Goal: Task Accomplishment & Management: Use online tool/utility

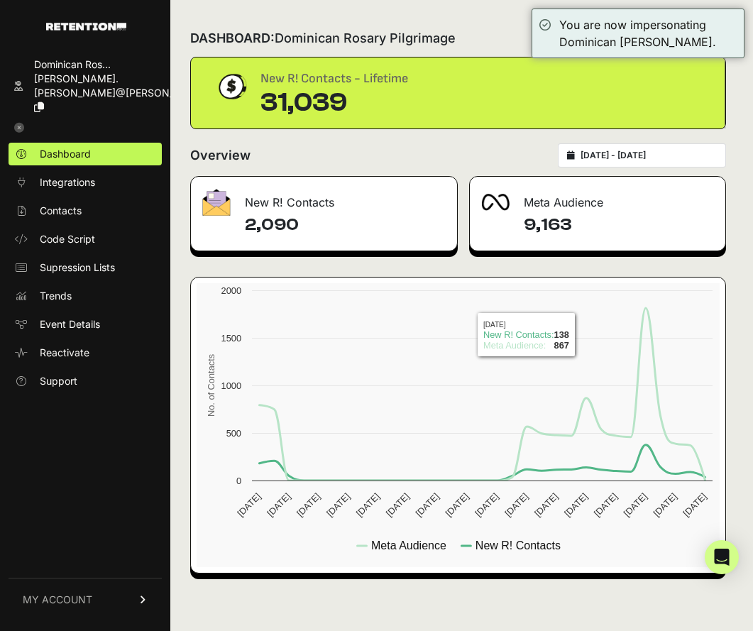
type input "[DATE]"
type input "2025-08-18"
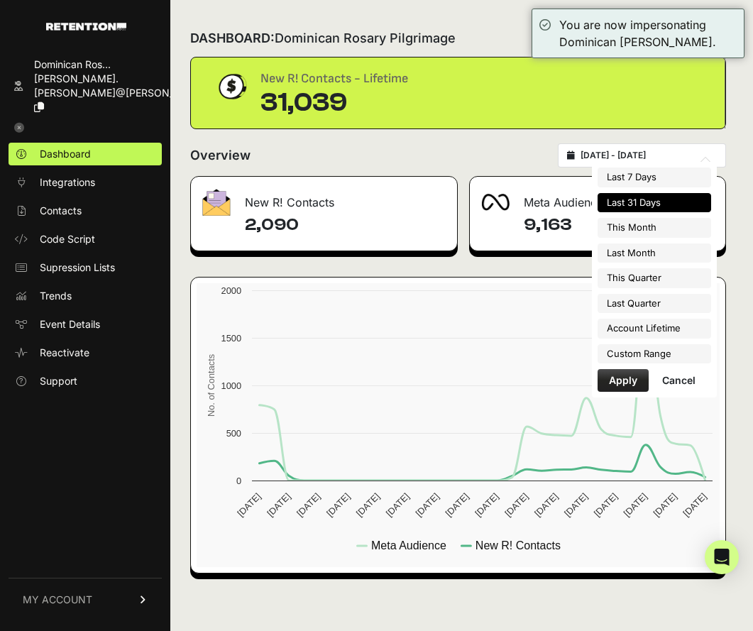
click at [650, 152] on input "2025-07-19 - 2025-08-18" at bounding box center [649, 155] width 136 height 11
type input "2025-08-01"
type input "2025-08-31"
type input "2025-07-19"
type input "2025-08-18"
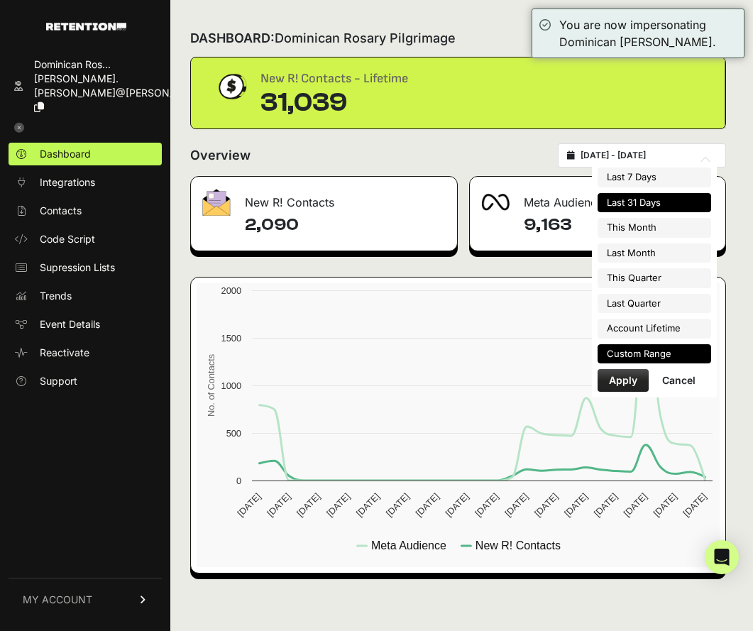
type input "2025-07-01"
type input "2025-07-31"
type input "2025-07-19"
type input "2025-08-18"
type input "2025-07-01"
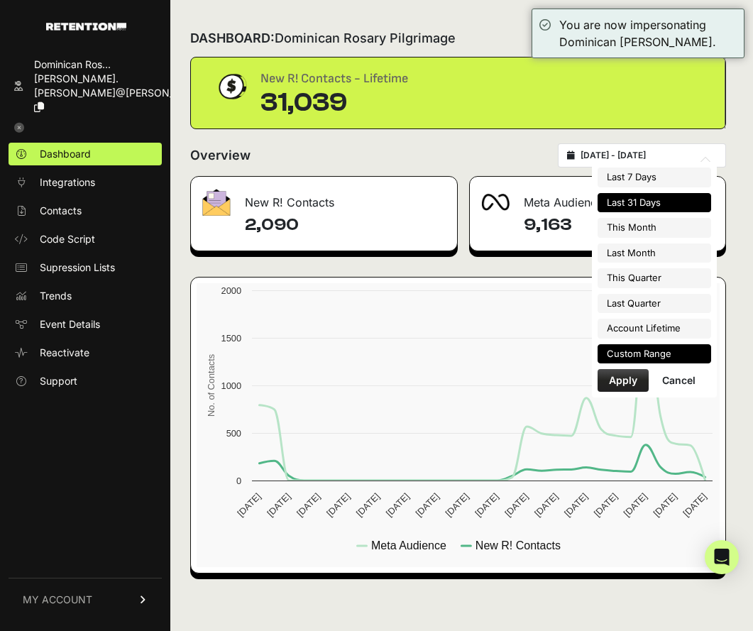
type input "2025-09-30"
type input "2025-07-19"
type input "2025-08-18"
type input "2025-04-01"
type input "2025-06-30"
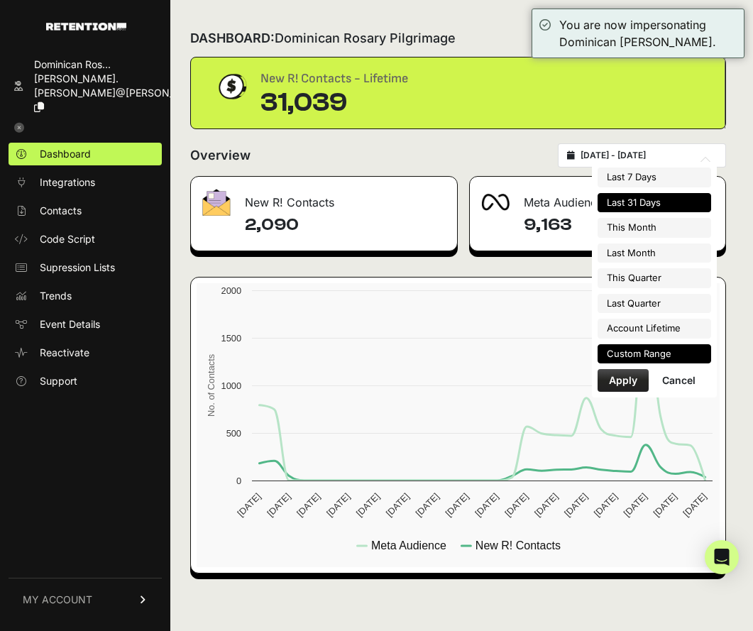
type input "2023-03-16"
type input "2025-08-18"
click at [664, 359] on li "Custom Range" at bounding box center [655, 354] width 114 height 20
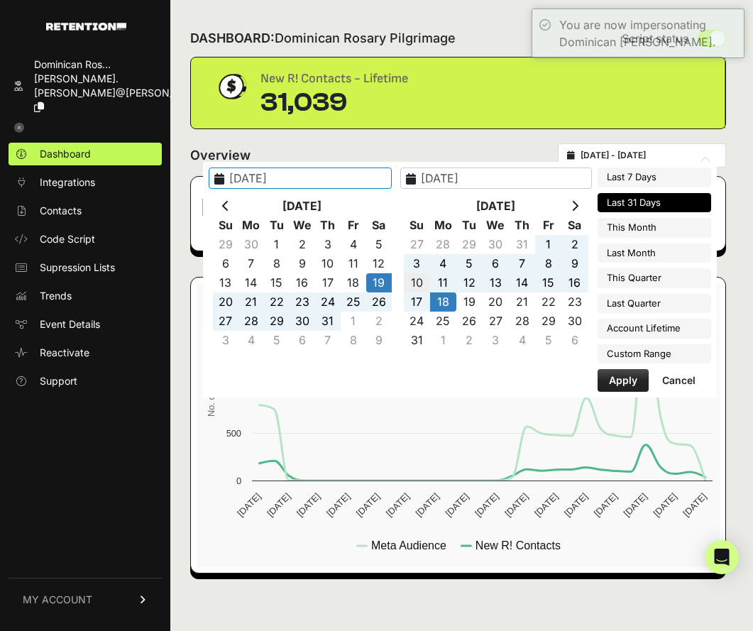
type input "2025-08-10"
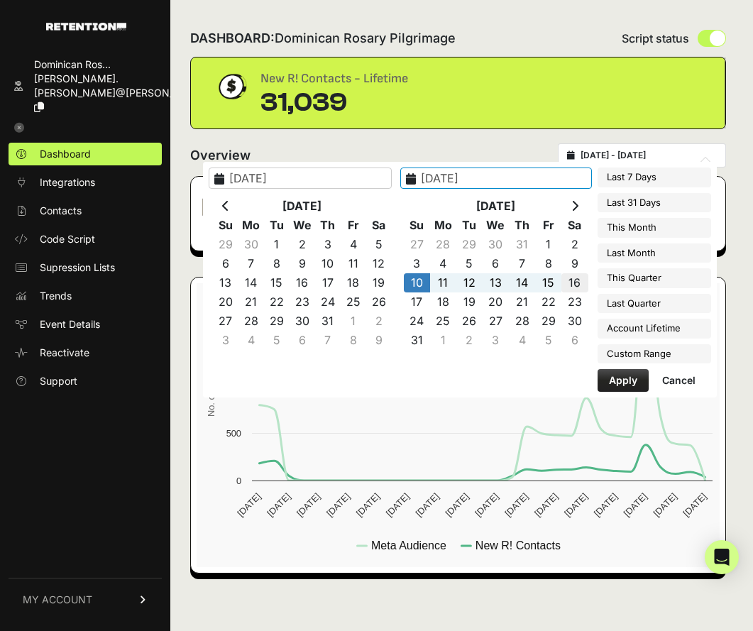
type input "2025-08-16"
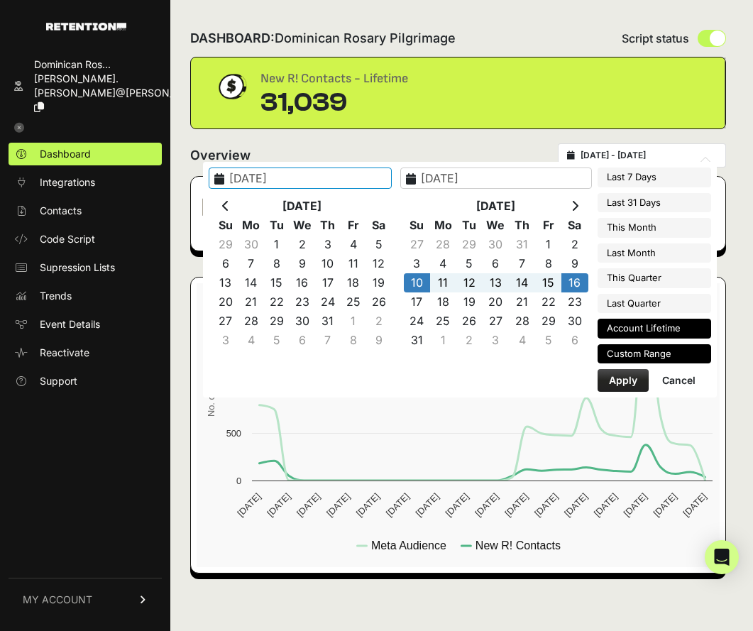
type input "2023-03-16"
type input "2025-08-18"
type input "2025-08-10"
type input "2025-08-16"
click at [638, 388] on button "Apply" at bounding box center [623, 380] width 51 height 23
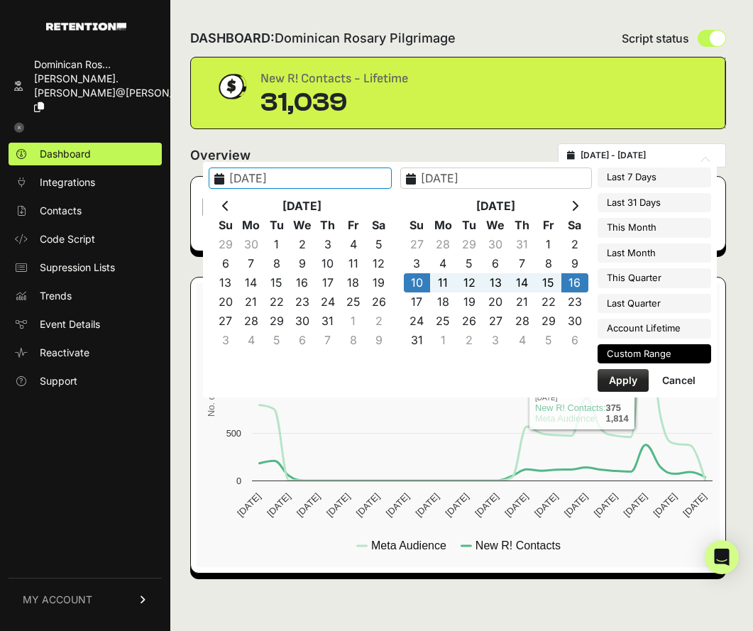
type input "[DATE] - [DATE]"
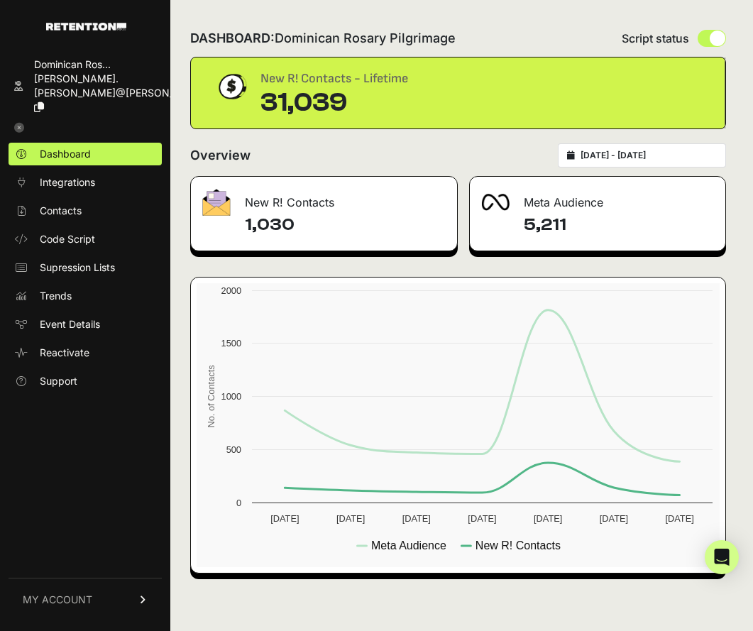
drag, startPoint x: 292, startPoint y: 224, endPoint x: 241, endPoint y: 227, distance: 50.5
click at [241, 227] on div "1,030" at bounding box center [324, 232] width 266 height 37
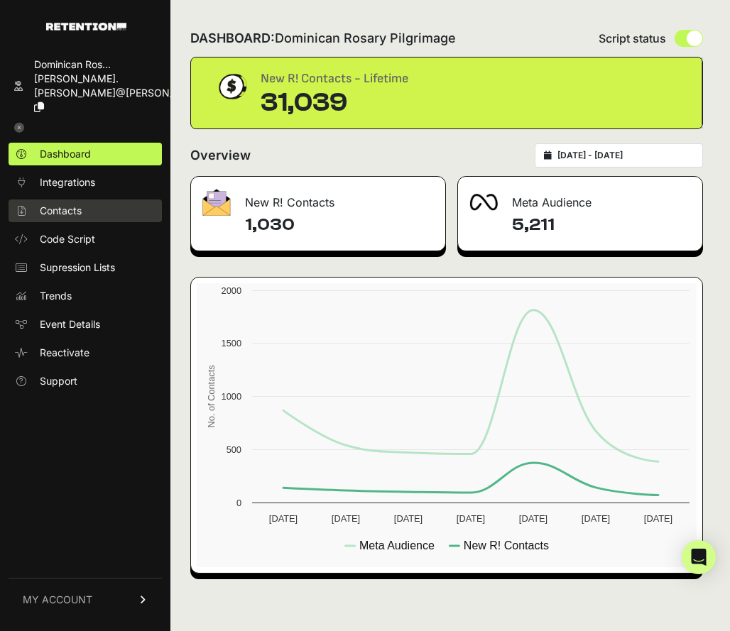
click at [64, 204] on span "Contacts" at bounding box center [61, 211] width 42 height 14
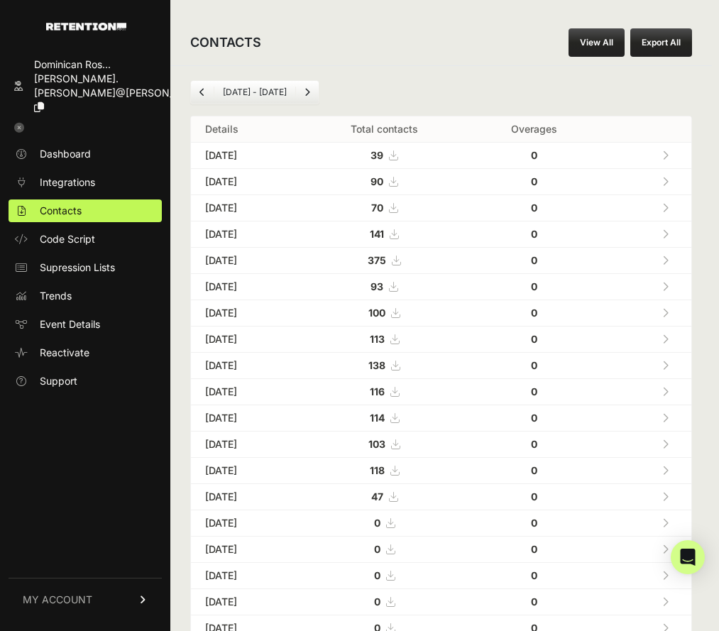
click at [599, 41] on link "View All" at bounding box center [597, 42] width 56 height 28
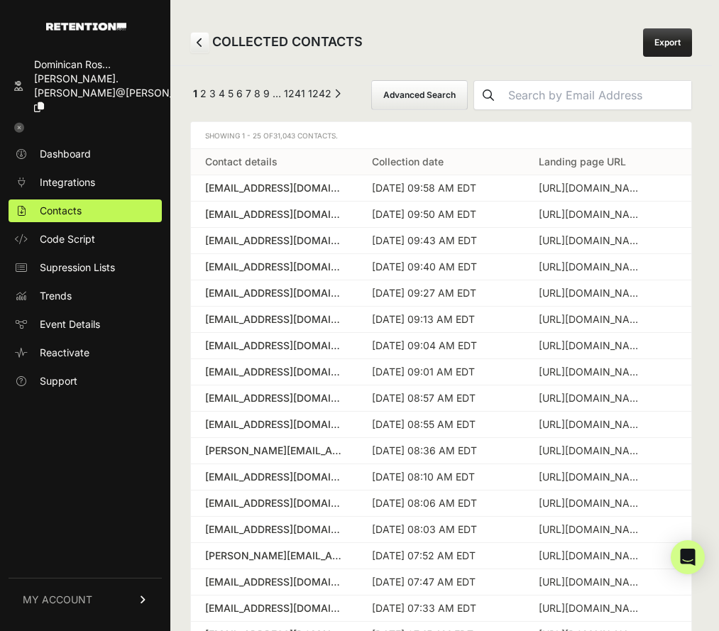
click at [468, 89] on button "Advanced Search" at bounding box center [419, 95] width 97 height 30
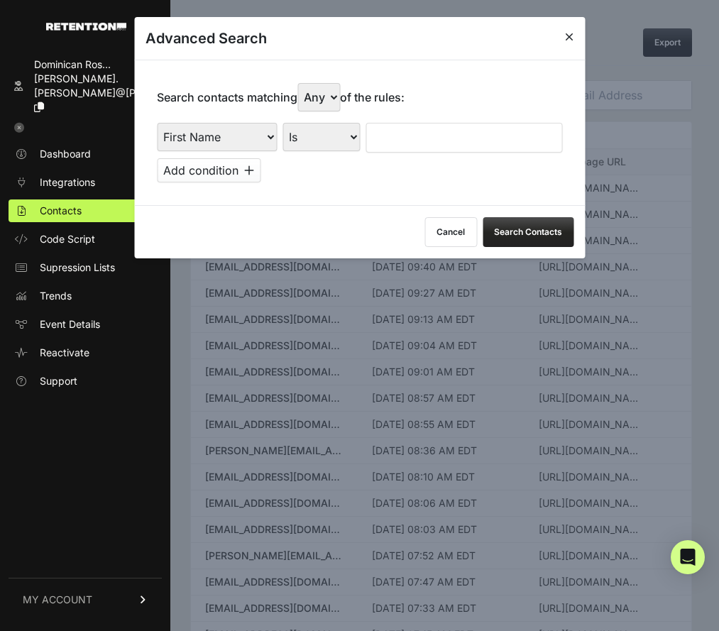
click at [238, 139] on select "First Name Last Name State City Email Email Domain Landing Domain Landing Page …" at bounding box center [217, 137] width 120 height 28
select select "file_date"
click at [157, 123] on select "First Name Last Name State City Email Email Domain Landing Domain Landing Page …" at bounding box center [217, 137] width 120 height 28
click at [355, 141] on select "Is on Is between" at bounding box center [322, 137] width 79 height 28
select select "is_between"
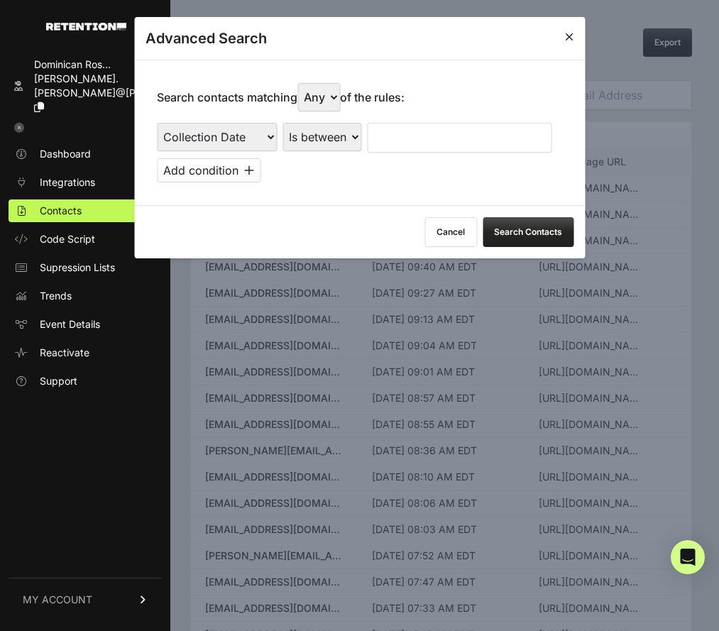
click at [283, 123] on select "Is on Is between" at bounding box center [322, 137] width 79 height 28
click at [430, 134] on input "text" at bounding box center [404, 138] width 75 height 30
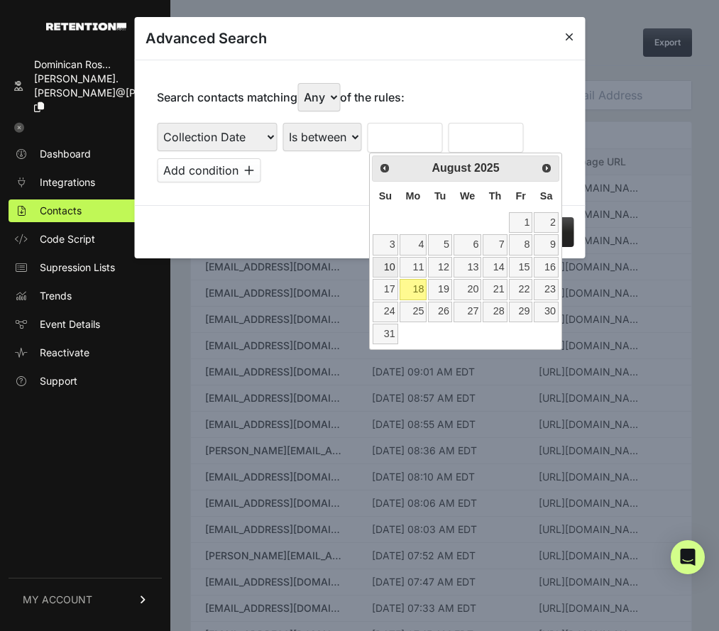
click at [390, 273] on link "10" at bounding box center [385, 267] width 25 height 21
type input "[DATE]"
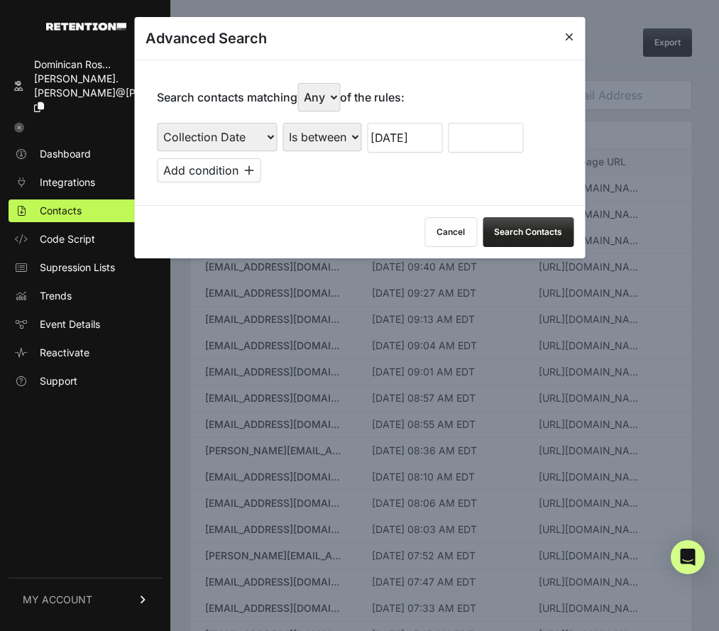
click at [480, 137] on input "text" at bounding box center [485, 138] width 75 height 30
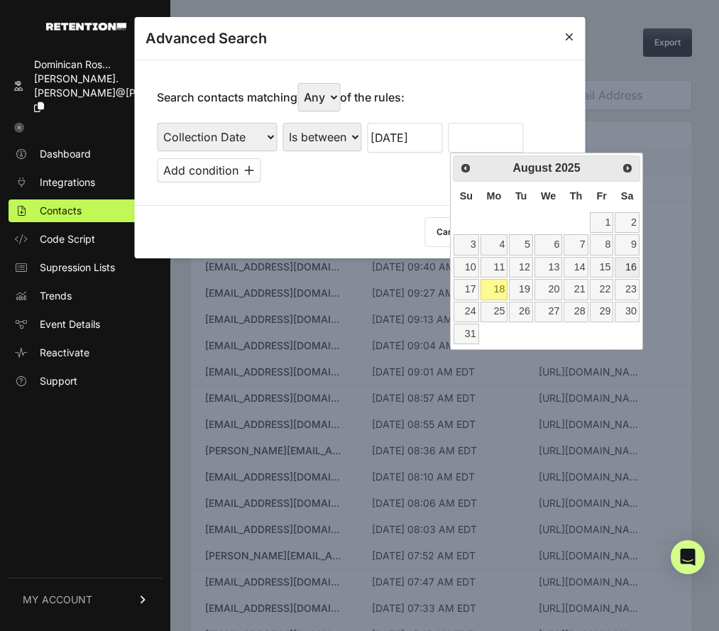
click at [630, 268] on link "16" at bounding box center [627, 267] width 24 height 21
type input "[DATE]"
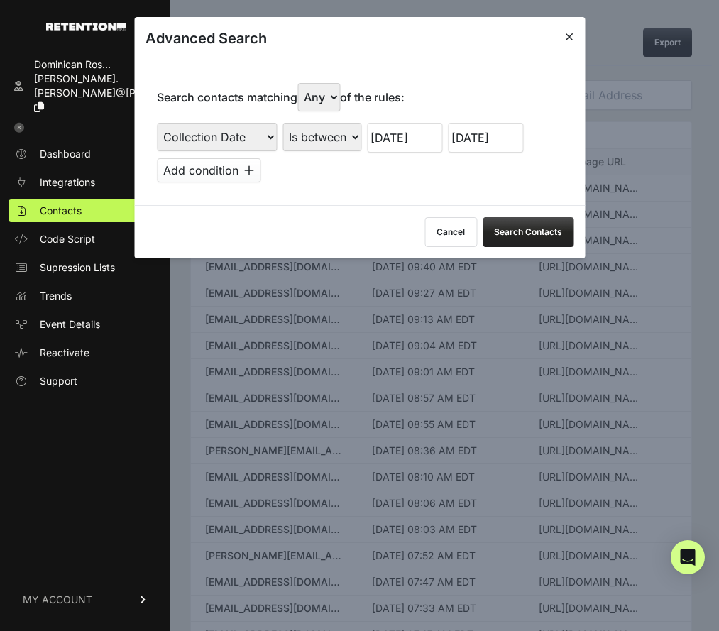
click at [528, 234] on button "Search Contacts" at bounding box center [528, 232] width 91 height 30
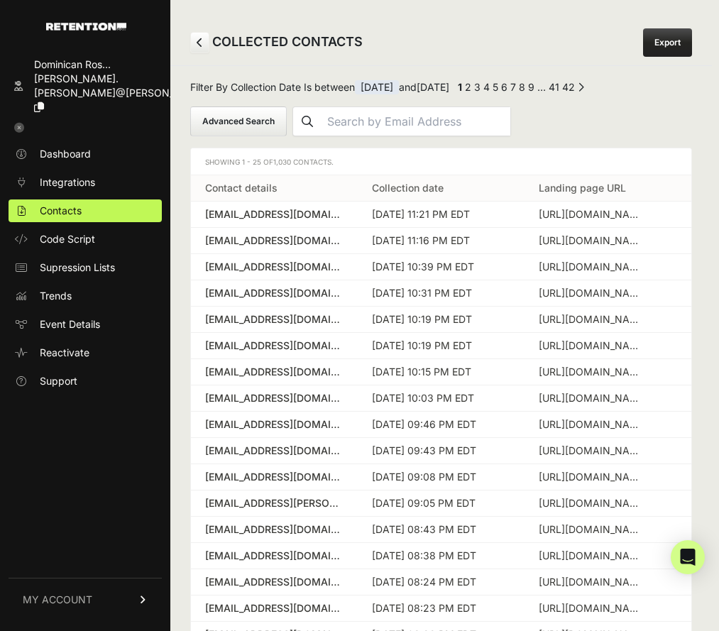
click at [673, 36] on link "Export" at bounding box center [667, 42] width 49 height 28
